Goal: Transaction & Acquisition: Obtain resource

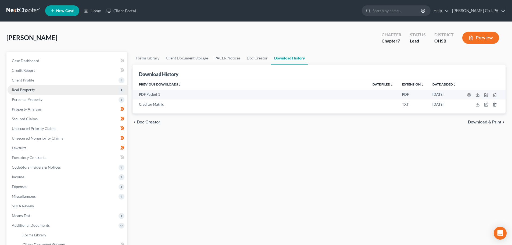
click at [29, 91] on span "Real Property" at bounding box center [23, 89] width 23 height 5
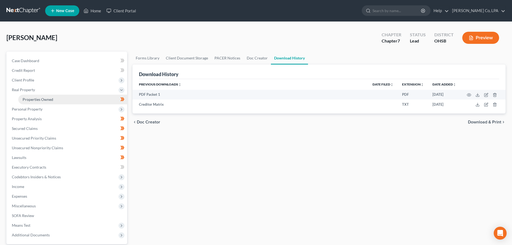
click at [31, 97] on span "Properties Owned" at bounding box center [38, 99] width 31 height 5
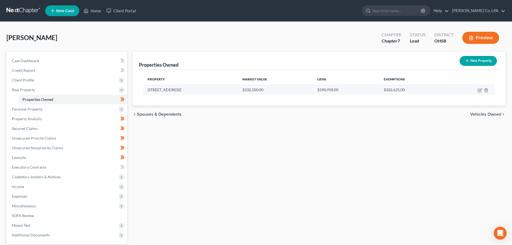
click at [175, 92] on td "194 Charleston Ave" at bounding box center [190, 90] width 95 height 10
click at [478, 90] on icon "button" at bounding box center [480, 90] width 4 height 4
select select "36"
select select "0"
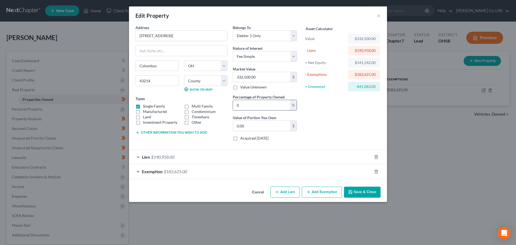
click at [267, 108] on input "0" at bounding box center [261, 105] width 57 height 10
type input "1"
type input "3,325.00"
type input "10"
type input "33,250.00"
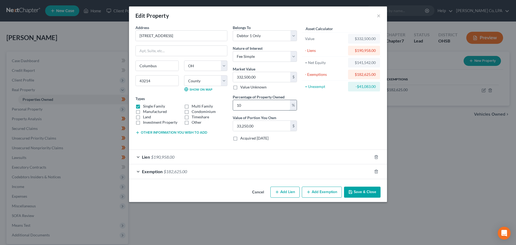
type input "100"
type input "332,500.00"
type input "100"
click at [373, 192] on button "Save & Close" at bounding box center [362, 192] width 37 height 11
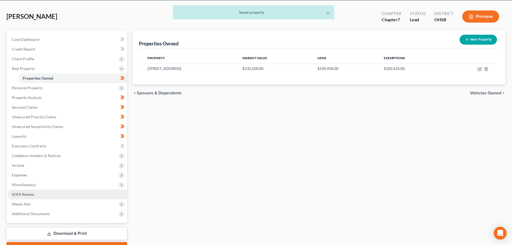
scroll to position [51, 0]
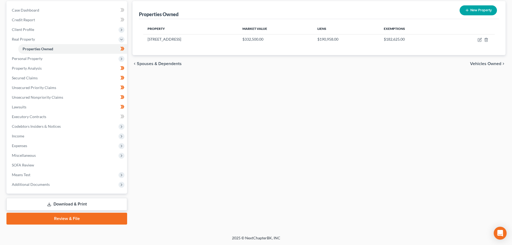
click at [68, 208] on link "Download & Print" at bounding box center [66, 204] width 121 height 13
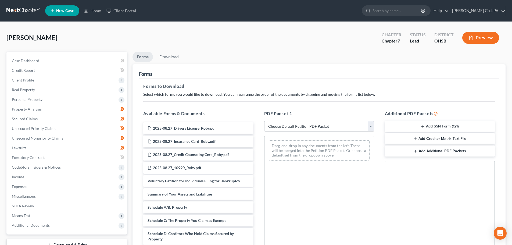
click at [318, 130] on select "Choose Default Petition PDF Packet Complete Bankruptcy Petition (all forms and …" at bounding box center [319, 126] width 110 height 11
select select "0"
click at [264, 121] on select "Choose Default Petition PDF Packet Complete Bankruptcy Petition (all forms and …" at bounding box center [319, 126] width 110 height 11
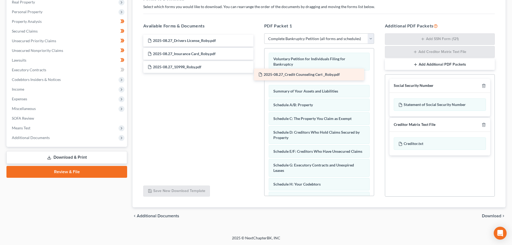
drag, startPoint x: 191, startPoint y: 68, endPoint x: 304, endPoint y: 76, distance: 113.7
click at [257, 73] on div "2025-08.27_Credit Counseling Cert _Roby.pdf 2025-08.27_Drivers License_Roby.pdf…" at bounding box center [198, 54] width 119 height 38
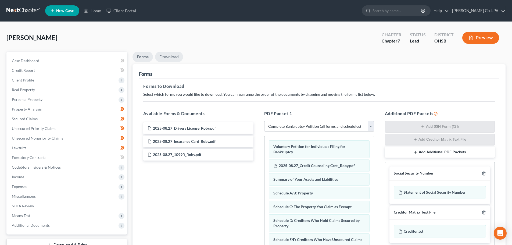
click at [160, 60] on link "Download" at bounding box center [169, 57] width 28 height 10
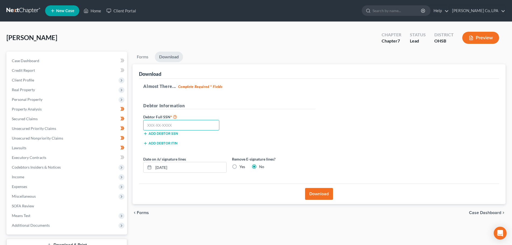
click at [189, 124] on input "text" at bounding box center [181, 125] width 76 height 11
click at [177, 125] on input "text" at bounding box center [181, 125] width 76 height 11
click at [174, 124] on input "text" at bounding box center [181, 125] width 76 height 11
type input "268-68-8277"
drag, startPoint x: 327, startPoint y: 198, endPoint x: 282, endPoint y: 219, distance: 50.0
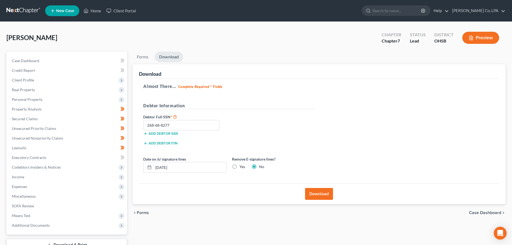
click at [282, 219] on ui-view "Forms Download Forms Forms to Download Select which forms you would like to dow…" at bounding box center [319, 137] width 373 height 170
click at [331, 198] on button "Download" at bounding box center [319, 194] width 28 height 12
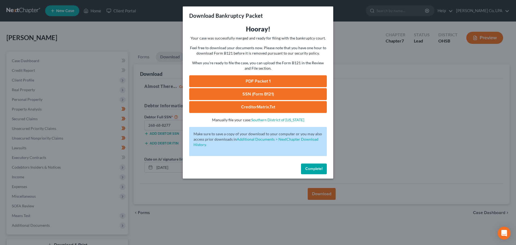
click at [311, 166] on button "Complete!" at bounding box center [314, 168] width 26 height 11
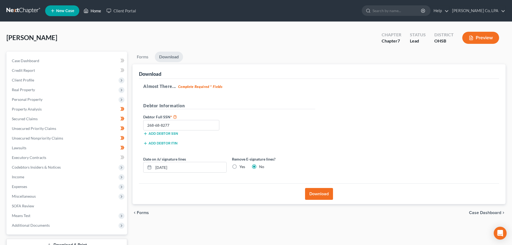
click at [91, 13] on link "Home" at bounding box center [92, 11] width 23 height 10
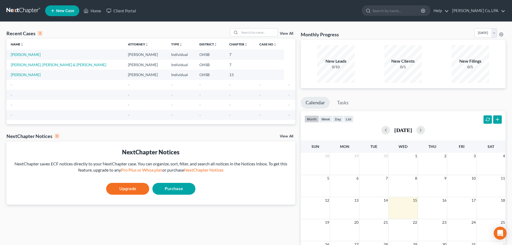
click at [19, 12] on link at bounding box center [23, 11] width 34 height 10
click at [243, 28] on input "search" at bounding box center [259, 32] width 38 height 8
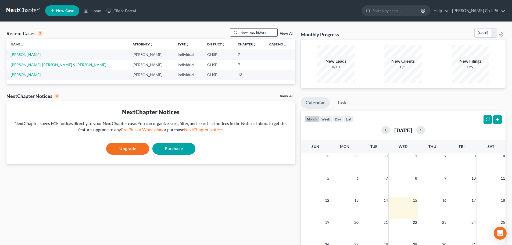
type input "download history"
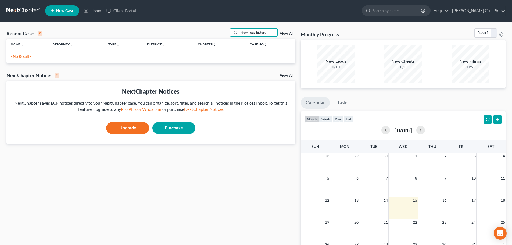
drag, startPoint x: 273, startPoint y: 35, endPoint x: 193, endPoint y: 33, distance: 79.8
click at [193, 33] on div "Recent Cases 0 download history View All" at bounding box center [150, 33] width 289 height 10
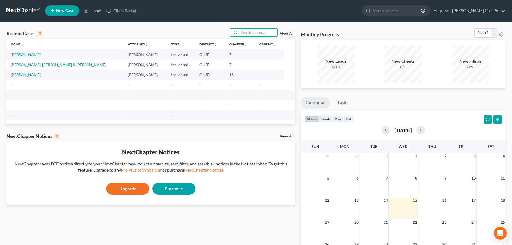
click at [24, 55] on link "[PERSON_NAME]" at bounding box center [26, 54] width 30 height 5
select select "10"
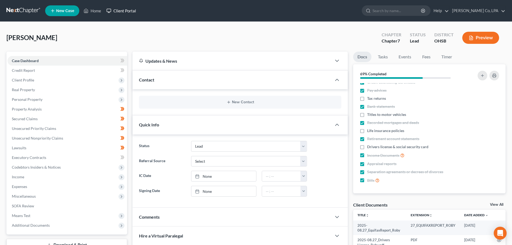
click at [117, 9] on link "Client Portal" at bounding box center [121, 11] width 35 height 10
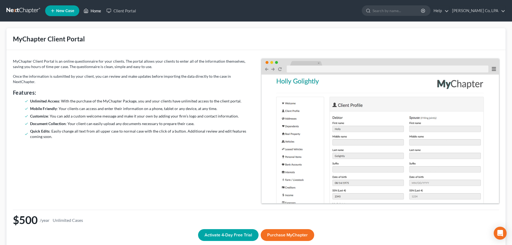
click at [88, 12] on icon at bounding box center [86, 11] width 5 height 6
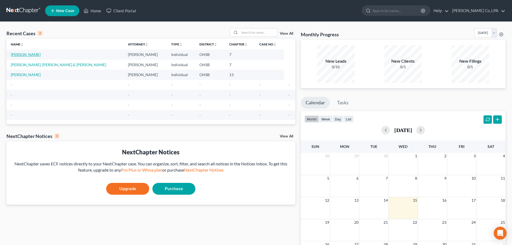
click at [21, 55] on link "[PERSON_NAME]" at bounding box center [26, 54] width 30 height 5
select select "10"
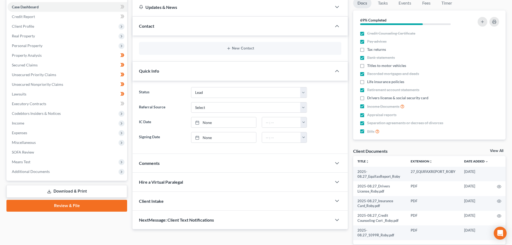
click at [58, 195] on link "Download & Print" at bounding box center [66, 191] width 121 height 13
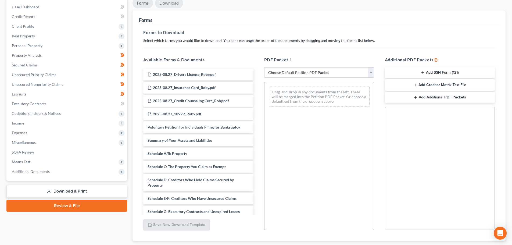
click at [175, 8] on link "Download" at bounding box center [169, 3] width 28 height 10
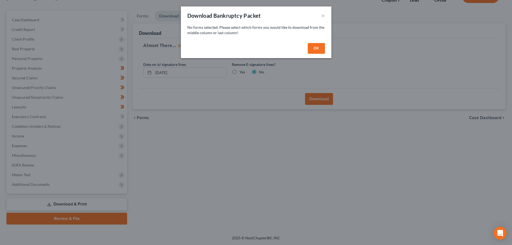
scroll to position [41, 0]
click at [321, 49] on button "OK" at bounding box center [318, 48] width 17 height 11
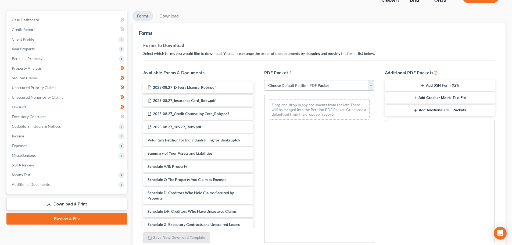
click at [174, 46] on h5 "Forms to Download" at bounding box center [319, 45] width 352 height 6
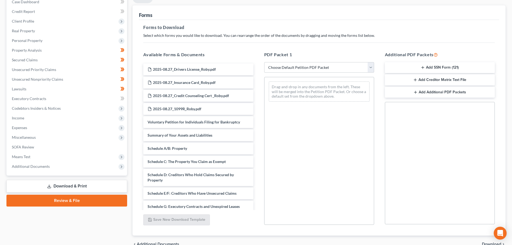
scroll to position [87, 0]
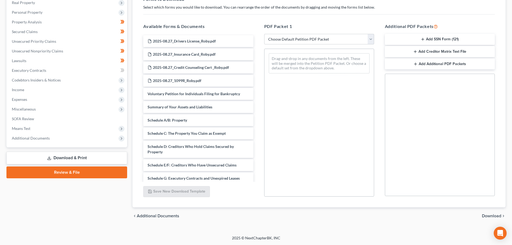
click at [498, 217] on span "Download" at bounding box center [491, 216] width 19 height 4
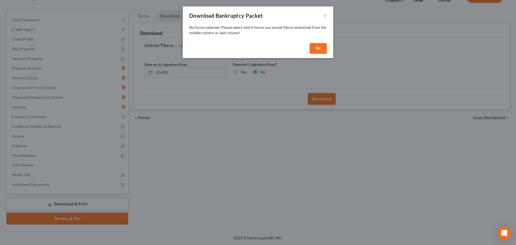
click at [326, 52] on button "OK" at bounding box center [318, 48] width 17 height 11
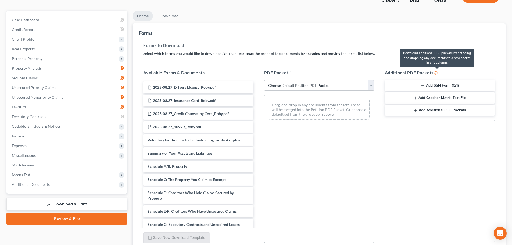
click at [438, 71] on icon at bounding box center [436, 72] width 4 height 5
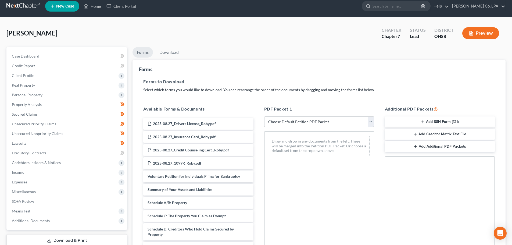
scroll to position [0, 0]
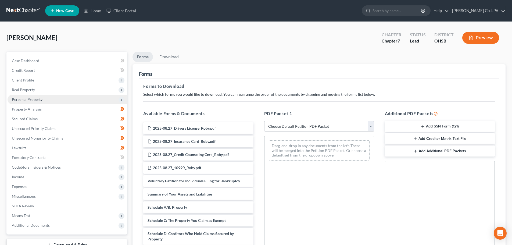
click at [27, 99] on span "Personal Property" at bounding box center [27, 99] width 31 height 5
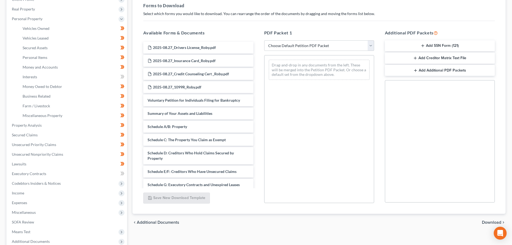
scroll to position [134, 0]
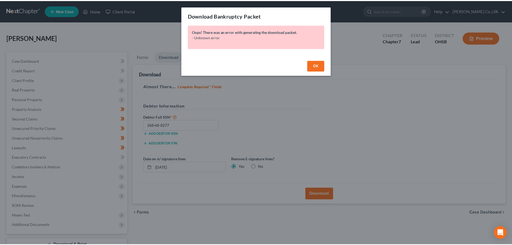
scroll to position [41, 0]
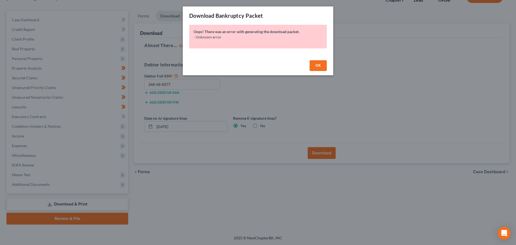
click at [319, 64] on span "OK" at bounding box center [318, 65] width 5 height 5
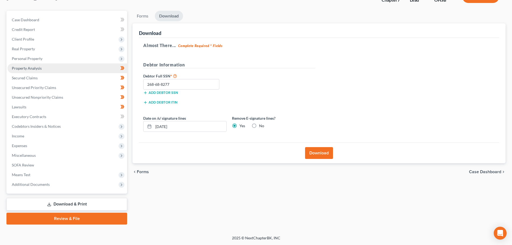
click at [30, 69] on span "Property Analysis" at bounding box center [27, 68] width 30 height 5
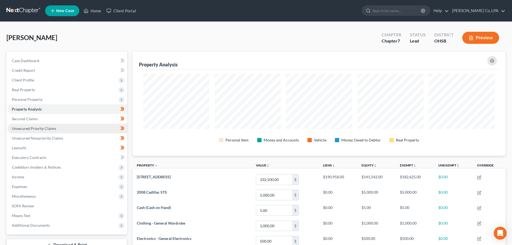
click at [26, 127] on span "Unsecured Priority Claims" at bounding box center [34, 128] width 44 height 5
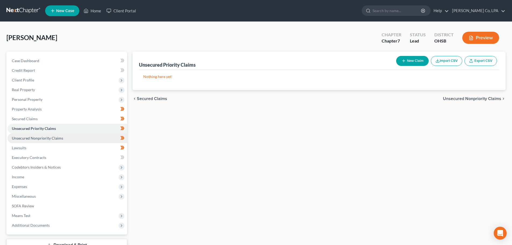
click at [27, 135] on link "Unsecured Nonpriority Claims" at bounding box center [68, 138] width 120 height 10
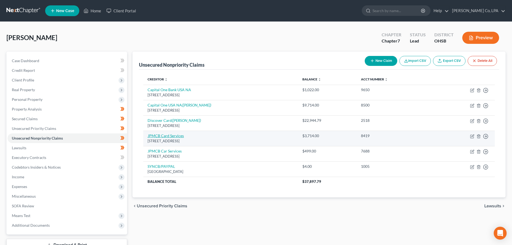
click at [167, 137] on link "JPMCB Card Services" at bounding box center [166, 135] width 36 height 5
select select "7"
select select "2"
select select "0"
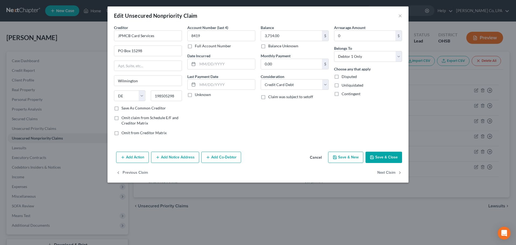
click at [169, 158] on button "Add Notice Address" at bounding box center [175, 157] width 48 height 11
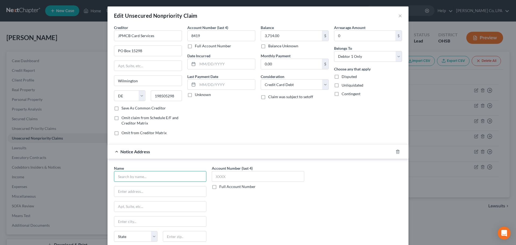
click at [156, 178] on input "text" at bounding box center [160, 176] width 92 height 11
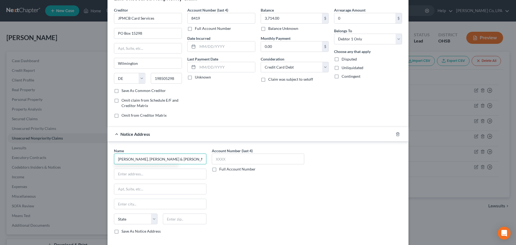
scroll to position [27, 0]
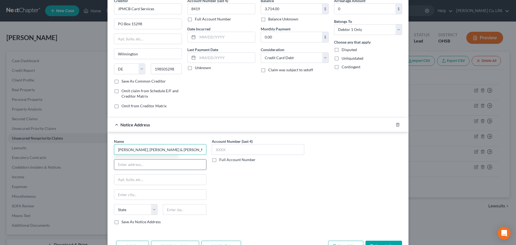
type input "Weltman, Weinberg & Reis"
click at [173, 166] on input "text" at bounding box center [160, 164] width 92 height 10
drag, startPoint x: 149, startPoint y: 174, endPoint x: 146, endPoint y: 167, distance: 7.6
click at [149, 174] on input "text" at bounding box center [160, 179] width 92 height 10
click at [146, 167] on input "text" at bounding box center [160, 164] width 92 height 10
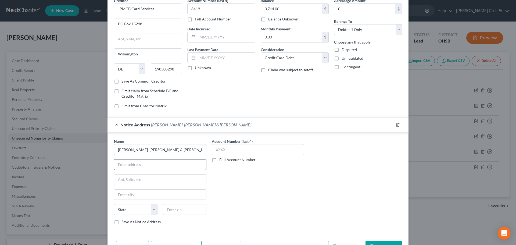
paste input "323 W Lakeside Ave, Ste 200"
type input "323 W Lakeside Ave, Ste 200"
click at [139, 192] on input "text" at bounding box center [160, 194] width 92 height 10
type input "Cleveland"
select select "36"
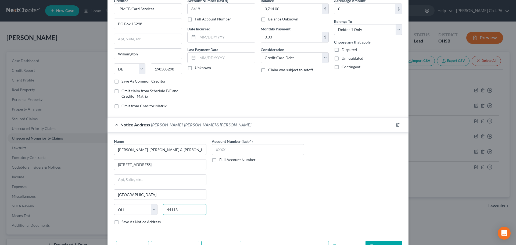
type input "44113"
click at [237, 210] on div "Account Number (last 4) Full Account Number" at bounding box center [258, 183] width 98 height 90
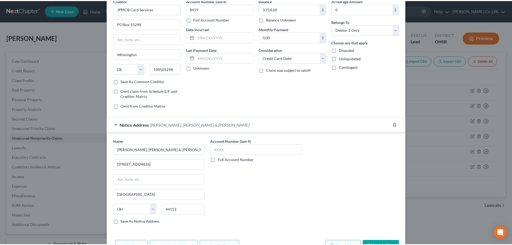
scroll to position [60, 0]
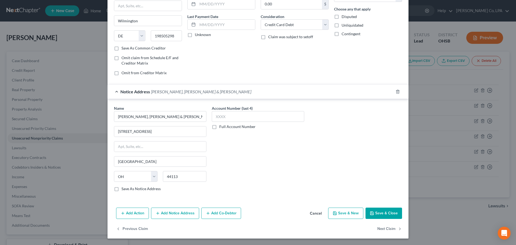
click at [121, 190] on label "Save As Notice Address" at bounding box center [140, 188] width 39 height 5
click at [124, 189] on input "Save As Notice Address" at bounding box center [125, 187] width 3 height 3
click at [373, 214] on button "Save & Close" at bounding box center [384, 212] width 37 height 11
checkbox input "false"
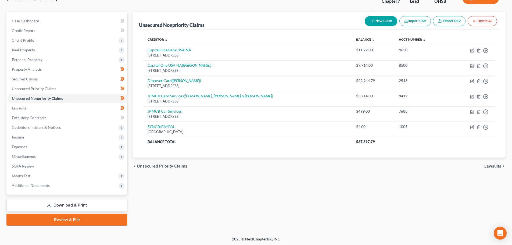
scroll to position [41, 0]
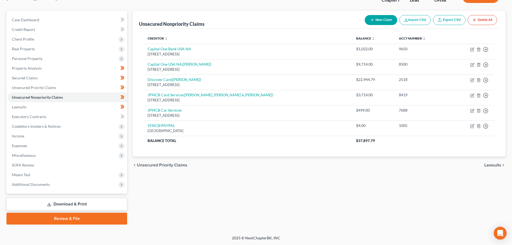
click at [58, 203] on link "Download & Print" at bounding box center [66, 204] width 121 height 13
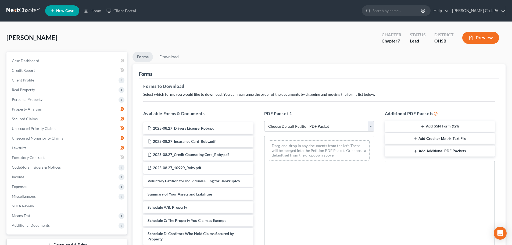
click at [288, 127] on select "Choose Default Petition PDF Packet Complete Bankruptcy Petition (all forms and …" at bounding box center [319, 126] width 110 height 11
select select "0"
click at [264, 121] on select "Choose Default Petition PDF Packet Complete Bankruptcy Petition (all forms and …" at bounding box center [319, 126] width 110 height 11
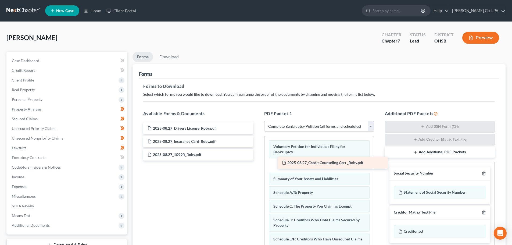
drag, startPoint x: 181, startPoint y: 155, endPoint x: 312, endPoint y: 163, distance: 131.7
click at [257, 160] on div "2025-08.27_Credit Counseling Cert _Roby.pdf 2025-08.27_Drivers License_Roby.pdf…" at bounding box center [198, 141] width 119 height 38
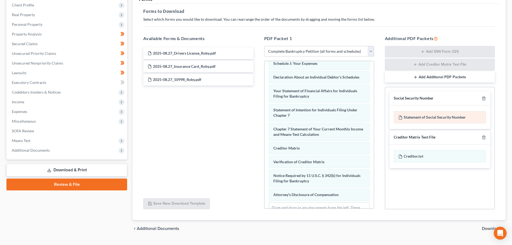
scroll to position [88, 0]
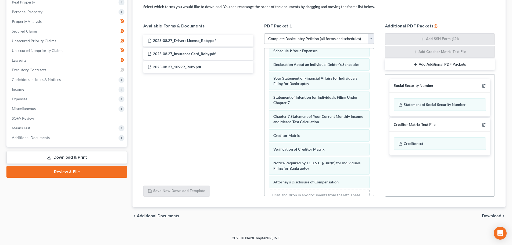
click at [493, 218] on span "Download" at bounding box center [491, 216] width 19 height 4
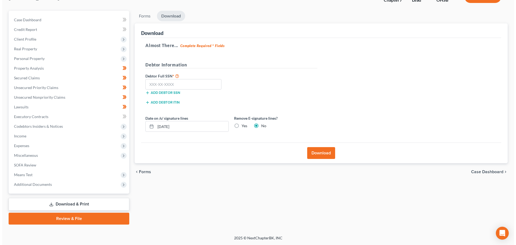
scroll to position [41, 0]
click at [151, 84] on input "text" at bounding box center [181, 84] width 76 height 11
click at [175, 84] on input "268-68" at bounding box center [181, 84] width 76 height 11
type input "268-68-8277"
click at [284, 155] on div "Download" at bounding box center [319, 152] width 360 height 21
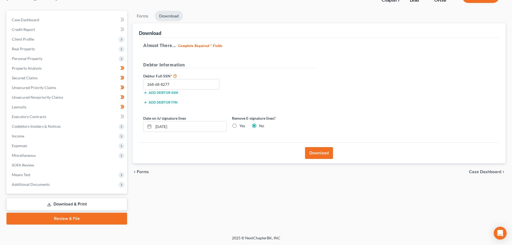
click at [312, 155] on button "Download" at bounding box center [319, 153] width 28 height 12
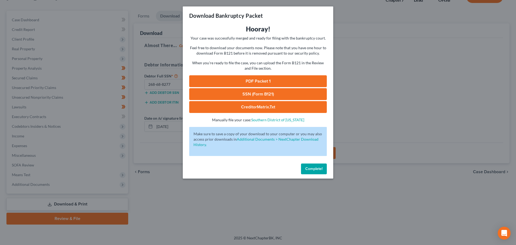
click at [255, 81] on link "PDF Packet 1" at bounding box center [258, 81] width 138 height 12
click at [239, 96] on link "SSN (Form B121)" at bounding box center [258, 94] width 138 height 12
